Goal: Navigation & Orientation: Go to known website

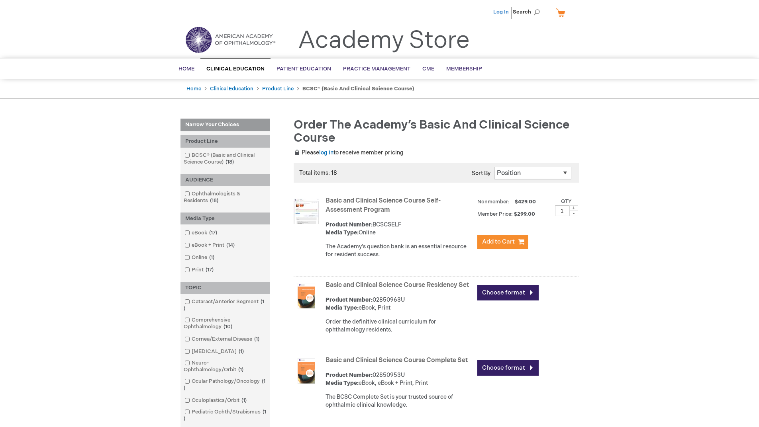
click at [502, 14] on link "Log In" at bounding box center [501, 12] width 16 height 6
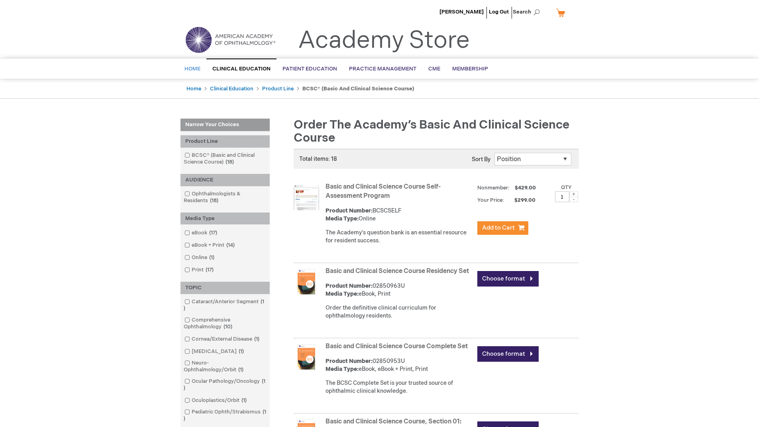
click at [192, 64] on link "Home" at bounding box center [192, 69] width 28 height 20
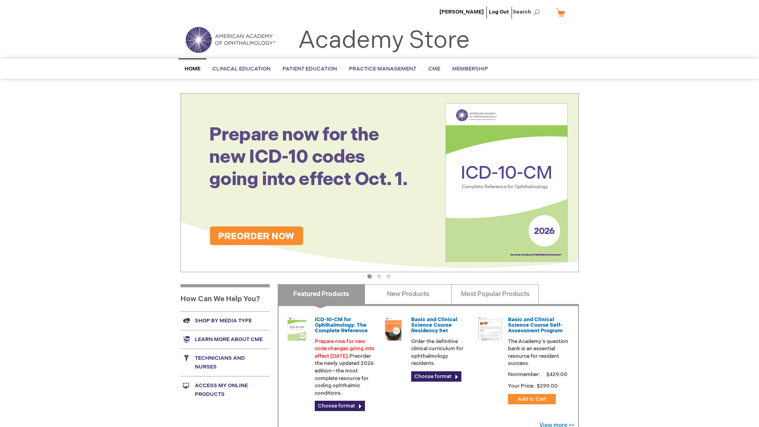
click at [193, 37] on img at bounding box center [230, 39] width 96 height 29
